Goal: Task Accomplishment & Management: Manage account settings

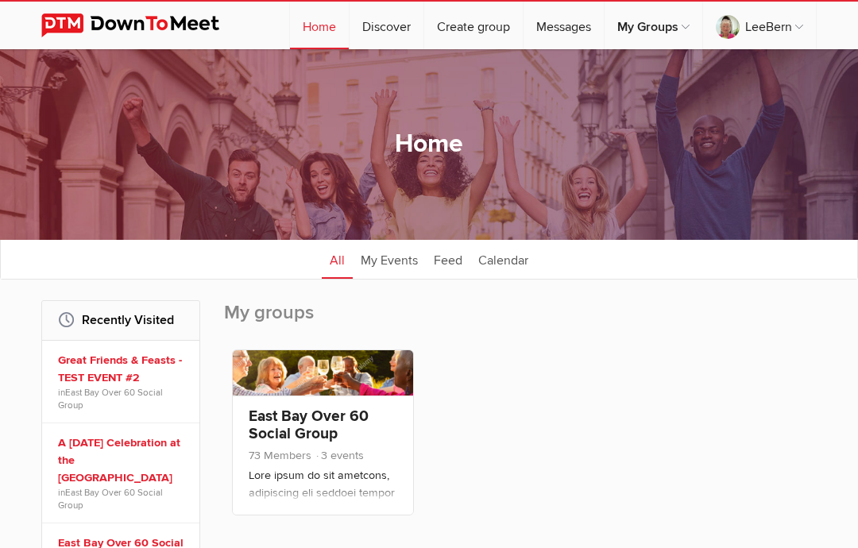
click at [310, 380] on link at bounding box center [323, 372] width 180 height 45
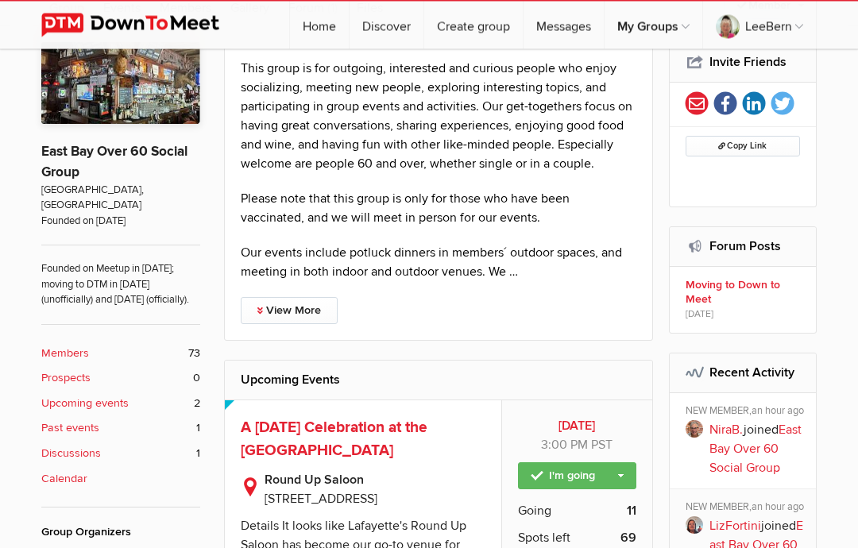
scroll to position [277, 0]
click at [69, 347] on b "Members" at bounding box center [65, 353] width 48 height 17
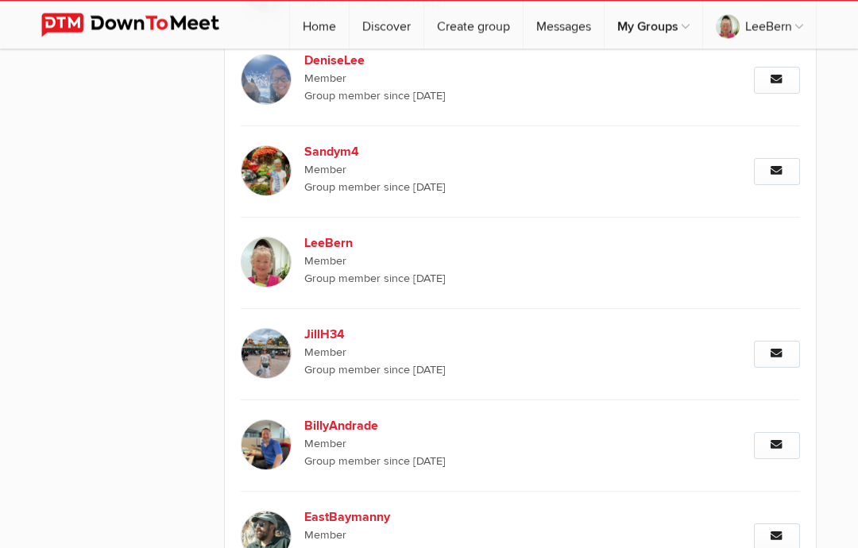
scroll to position [1442, 0]
click at [265, 264] on img at bounding box center [266, 262] width 51 height 51
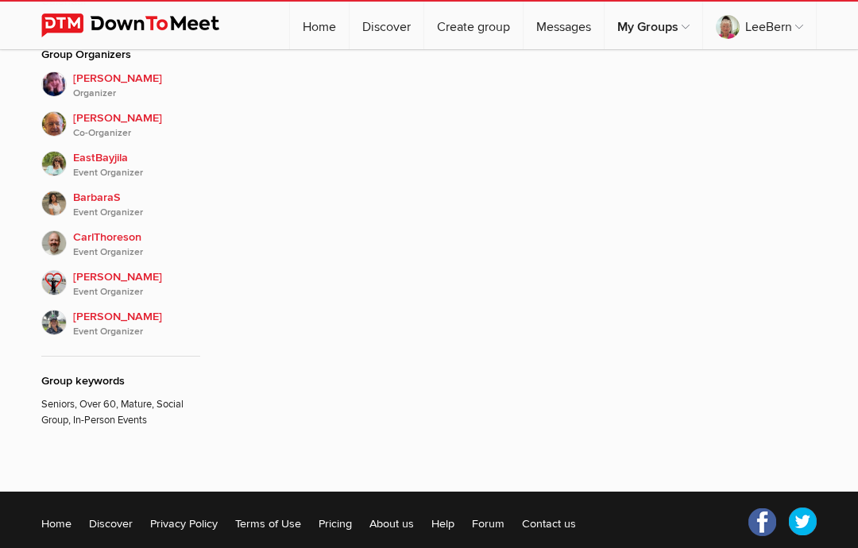
scroll to position [264, 0]
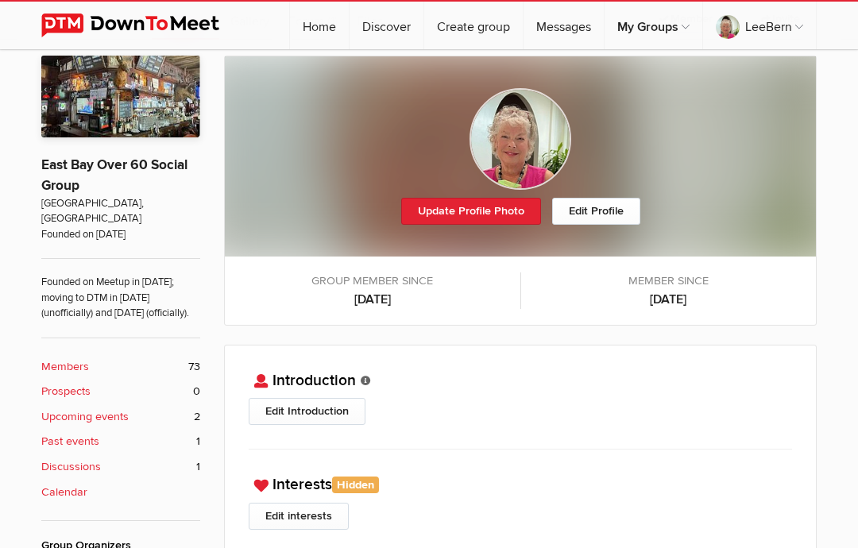
click at [468, 211] on link "Update Profile Photo" at bounding box center [471, 211] width 140 height 27
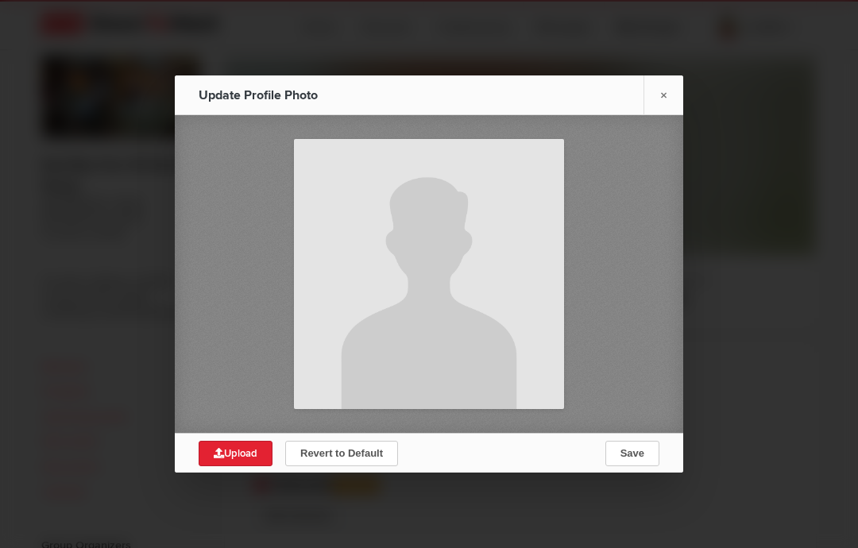
click at [233, 459] on span "Upload" at bounding box center [236, 453] width 44 height 13
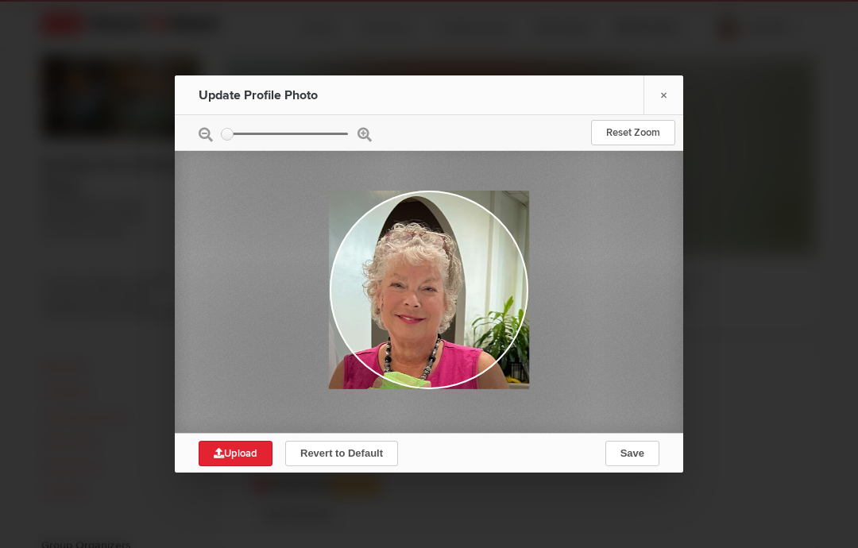
type input "C:\fakepath\IMG_6540.jpeg"
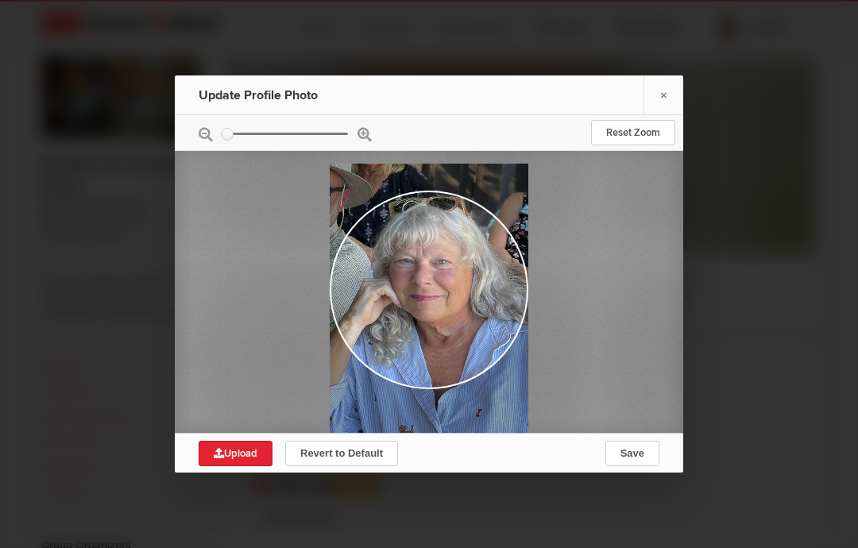
click at [642, 458] on span "Save" at bounding box center [633, 453] width 24 height 12
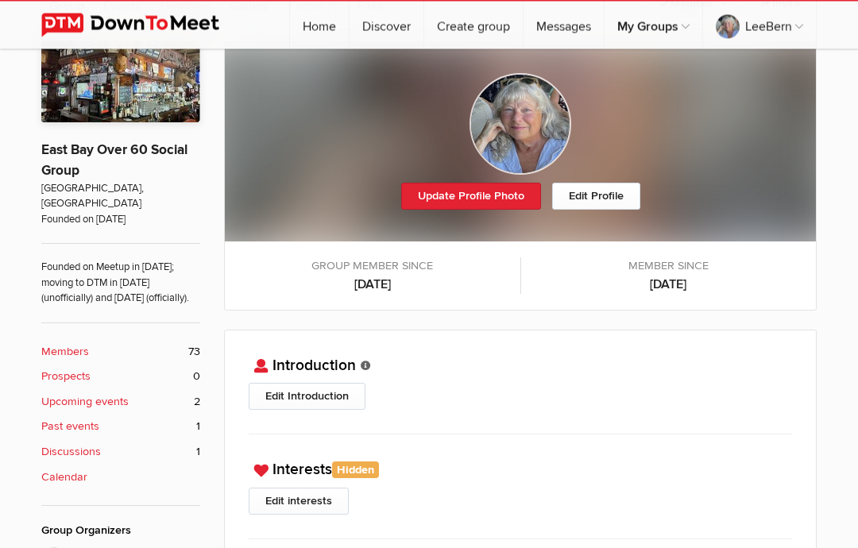
scroll to position [263, 0]
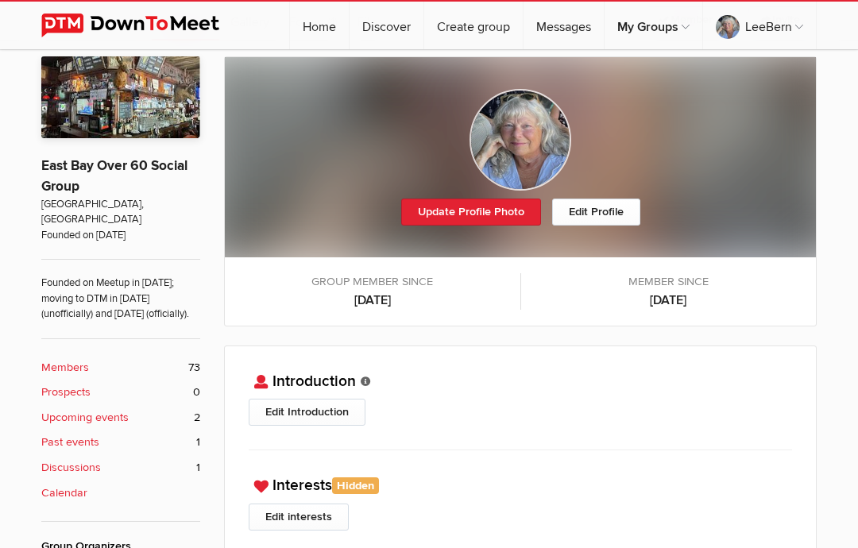
click at [601, 218] on link "Edit Profile" at bounding box center [596, 212] width 88 height 27
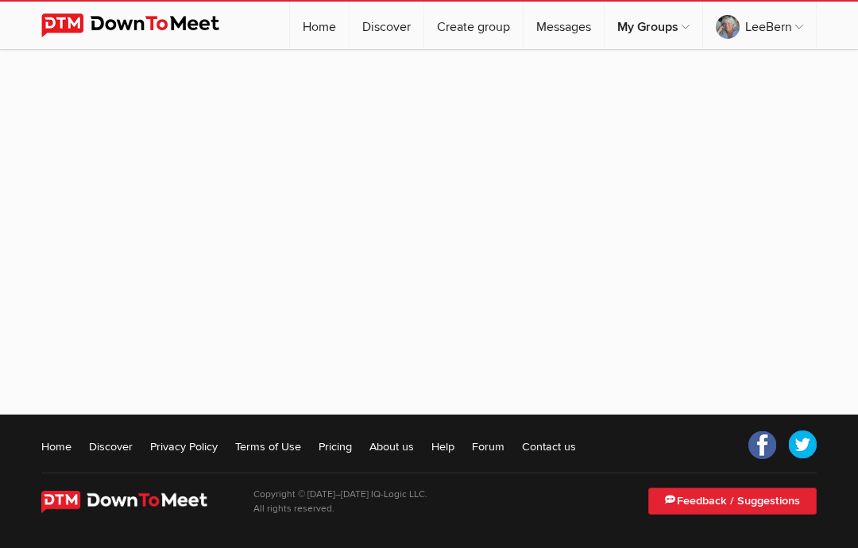
select select
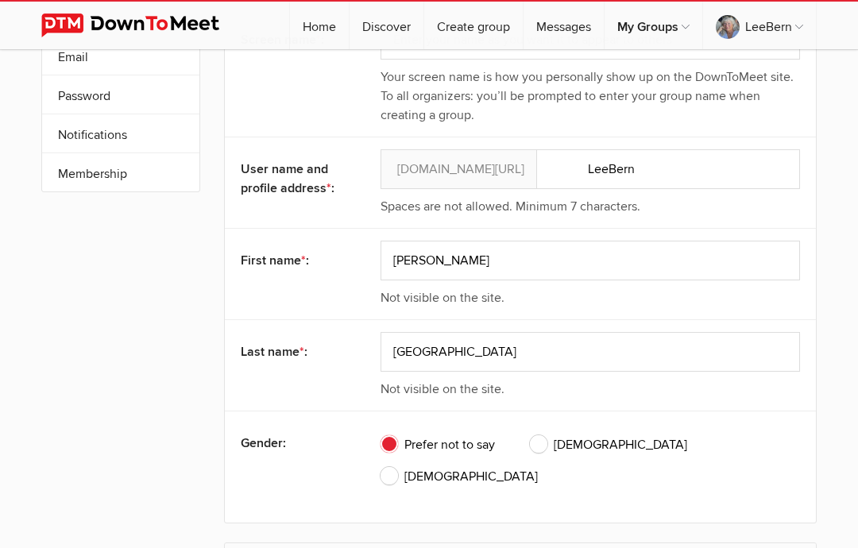
click at [837, 357] on div "My Profile Edit Profile More Privacy Interests Email Password Notifications Sub…" at bounding box center [429, 426] width 858 height 1156
click at [538, 467] on span "[DEMOGRAPHIC_DATA]" at bounding box center [459, 476] width 157 height 19
click at [381, 466] on input "[DEMOGRAPHIC_DATA]" at bounding box center [380, 466] width 1 height 1
radio input "true"
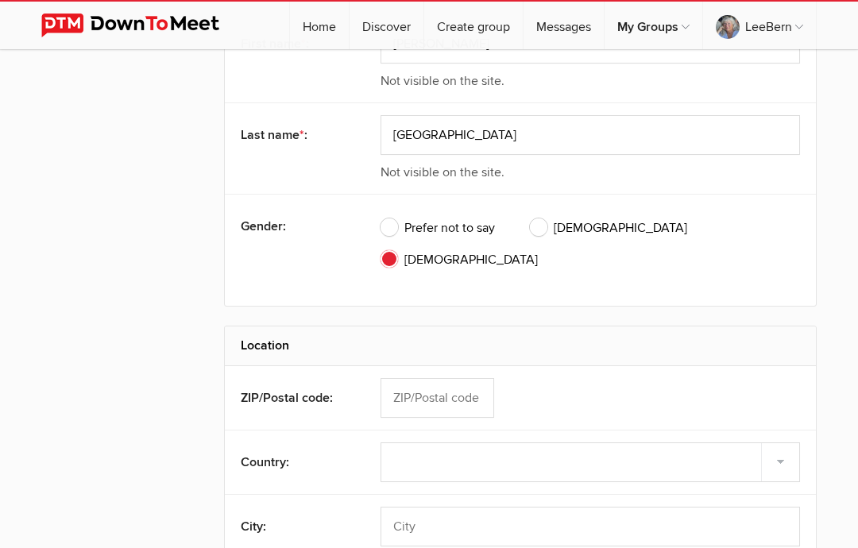
scroll to position [420, 0]
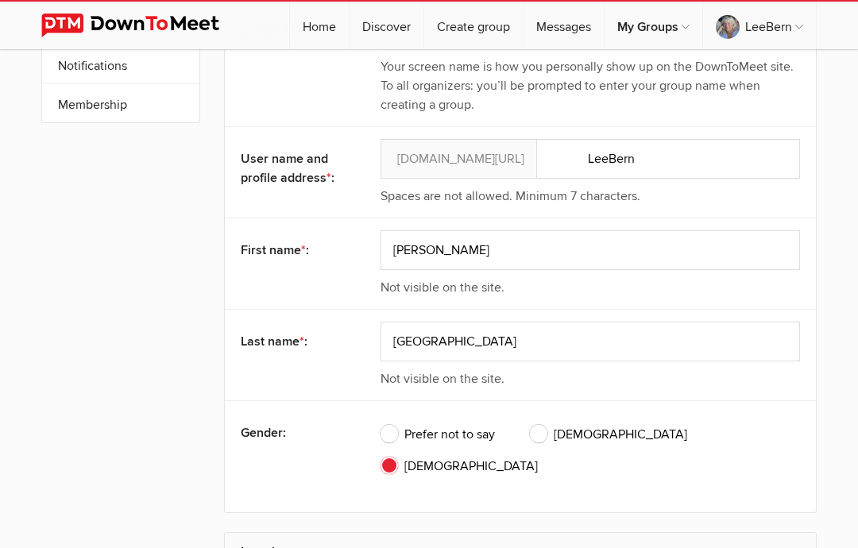
scroll to position [191, 0]
